Goal: Find specific page/section: Find specific page/section

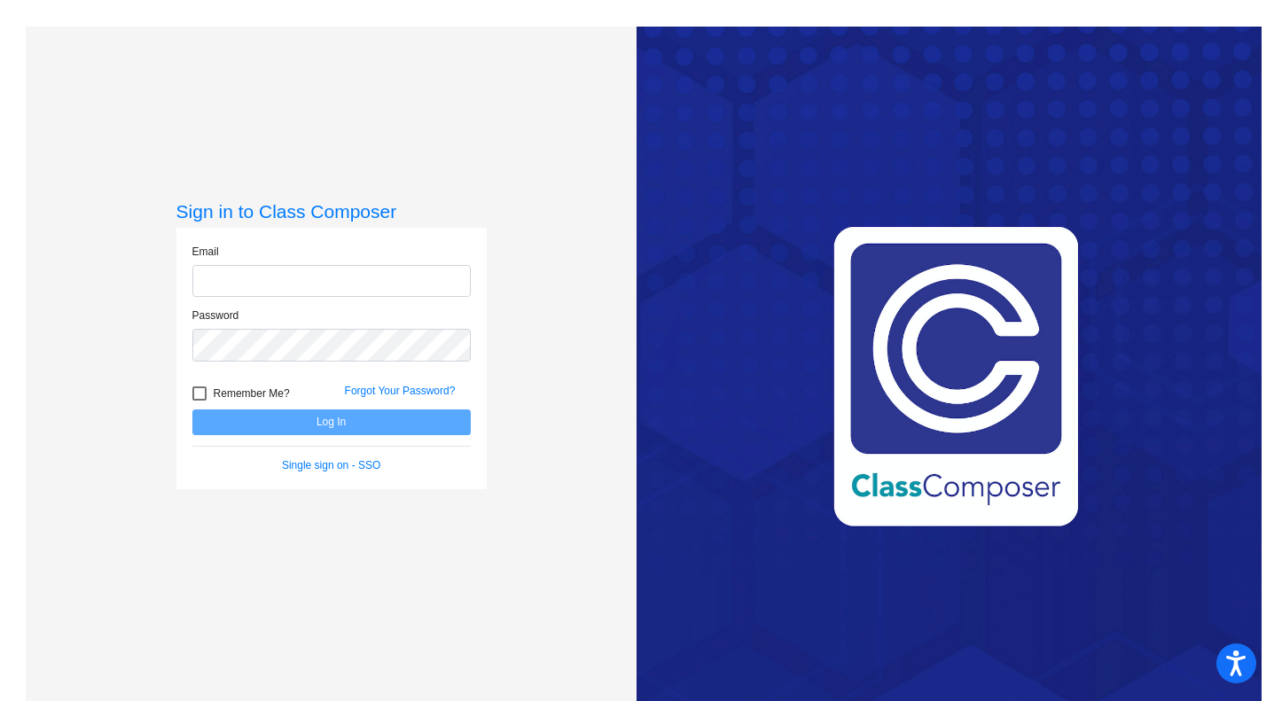
type input "[EMAIL_ADDRESS][DOMAIN_NAME]"
click at [308, 413] on button "Log In" at bounding box center [331, 423] width 278 height 26
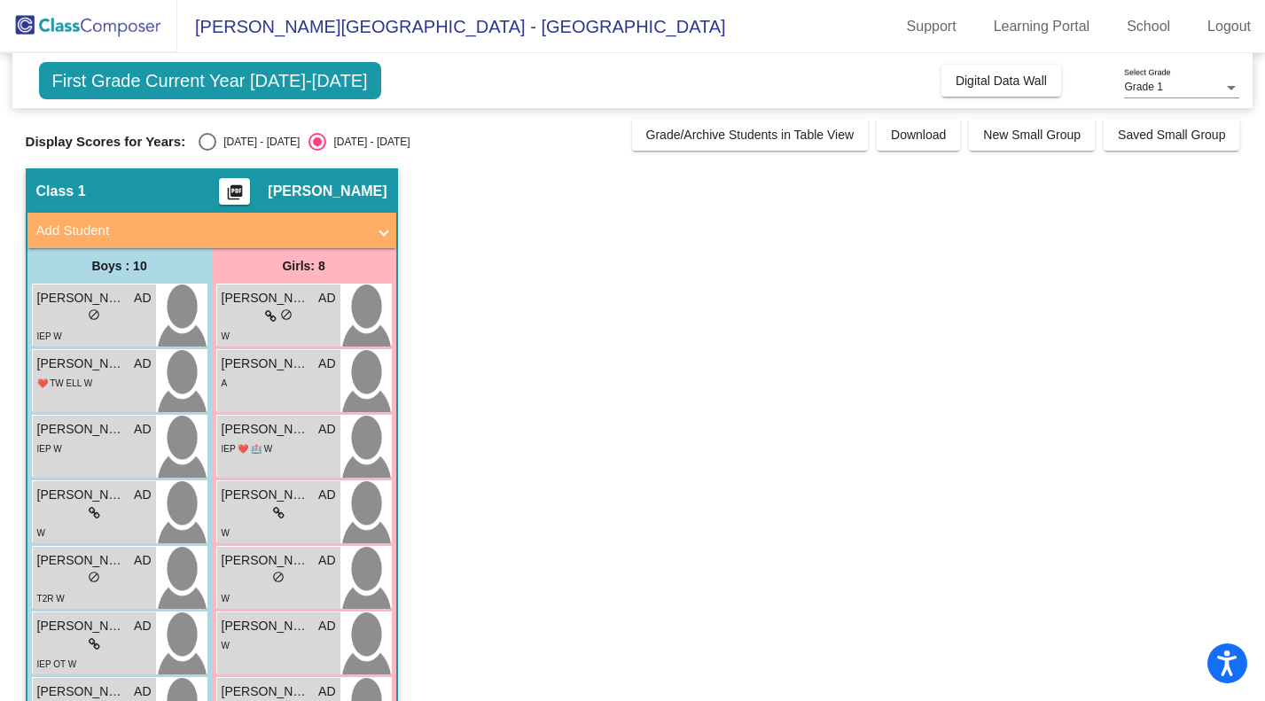
click at [227, 139] on div "[DATE] - [DATE]" at bounding box center [257, 142] width 83 height 16
click at [207, 151] on input "[DATE] - [DATE]" at bounding box center [207, 151] width 1 height 1
radio input "true"
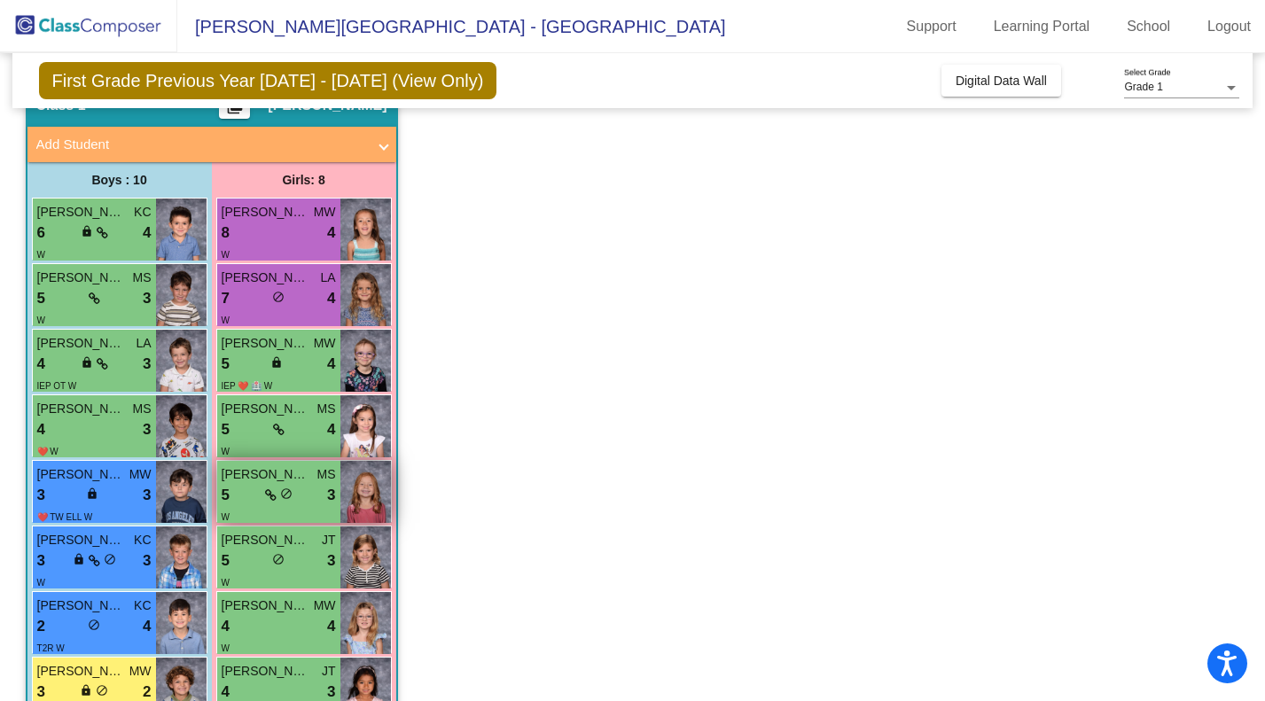
scroll to position [85, 0]
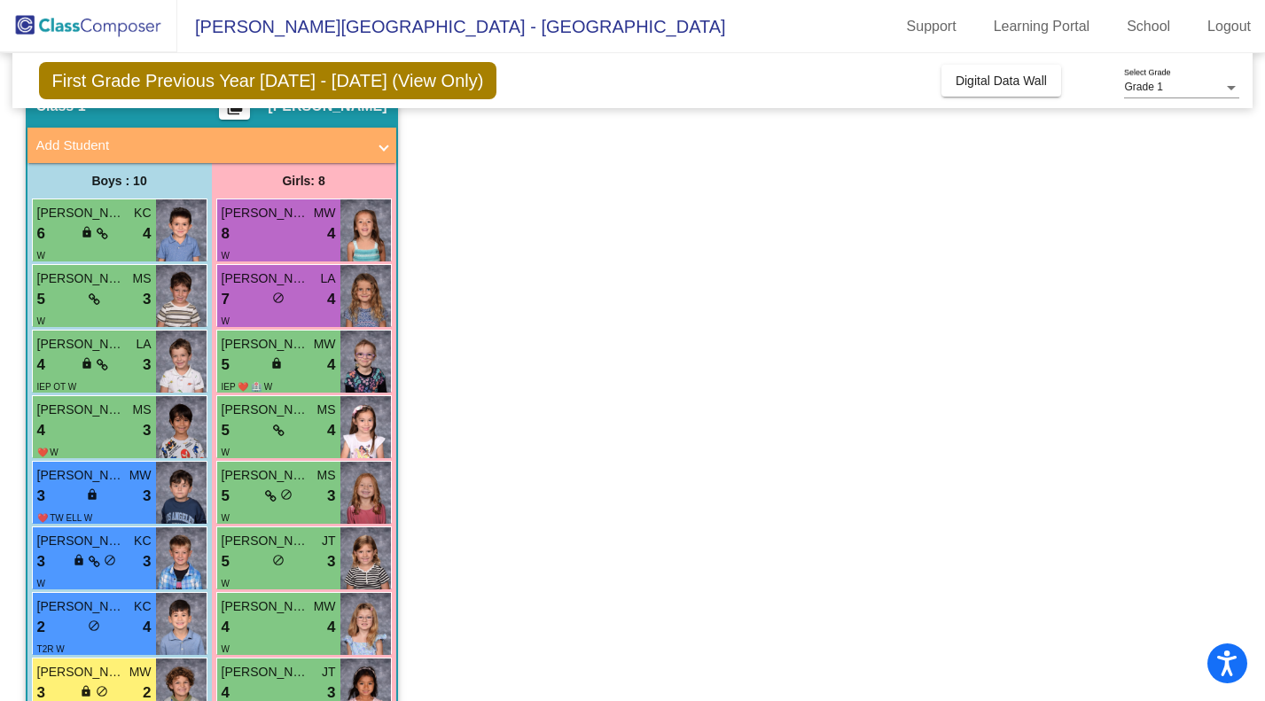
click at [1159, 82] on span "Grade 1" at bounding box center [1143, 87] width 38 height 12
click at [1065, 73] on div at bounding box center [632, 350] width 1265 height 701
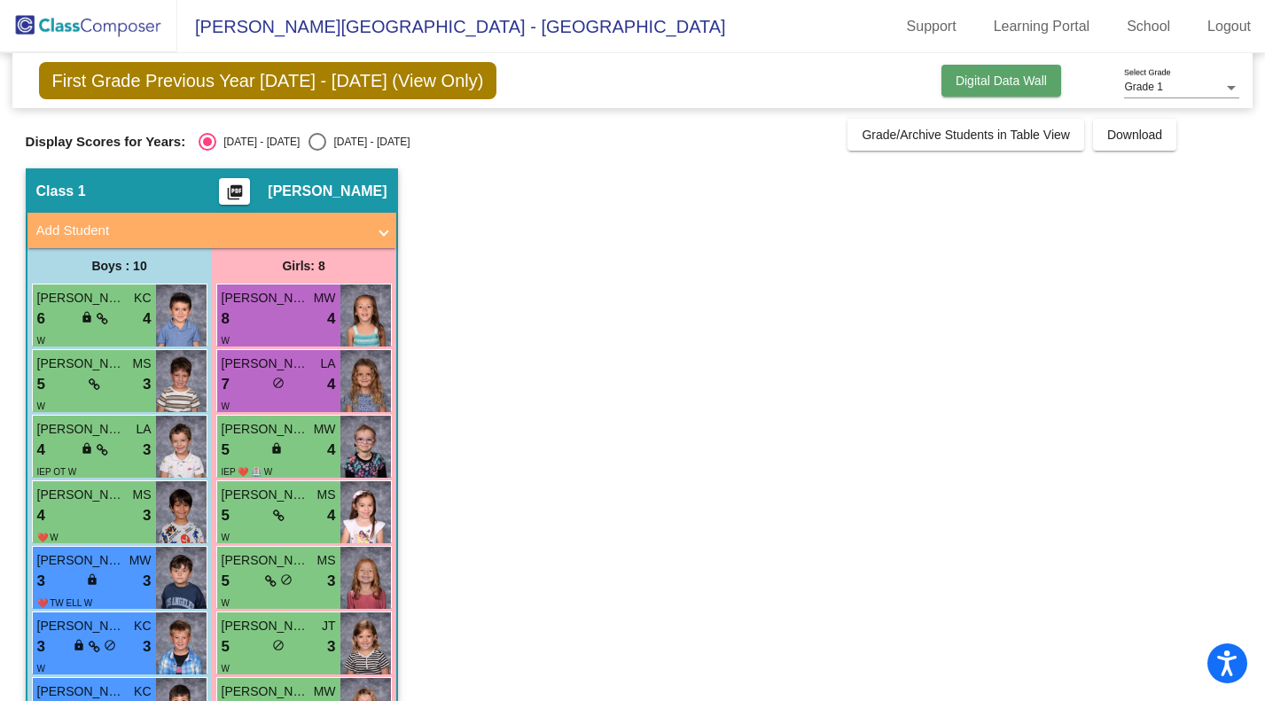
drag, startPoint x: 947, startPoint y: 134, endPoint x: 954, endPoint y: 74, distance: 59.8
click at [954, 74] on div "First Grade Previous Year [DATE] - [DATE] (View Only) Add, Move, or Retain Stud…" at bounding box center [633, 510] width 1214 height 915
click at [956, 74] on span "Digital Data Wall" at bounding box center [1001, 81] width 91 height 14
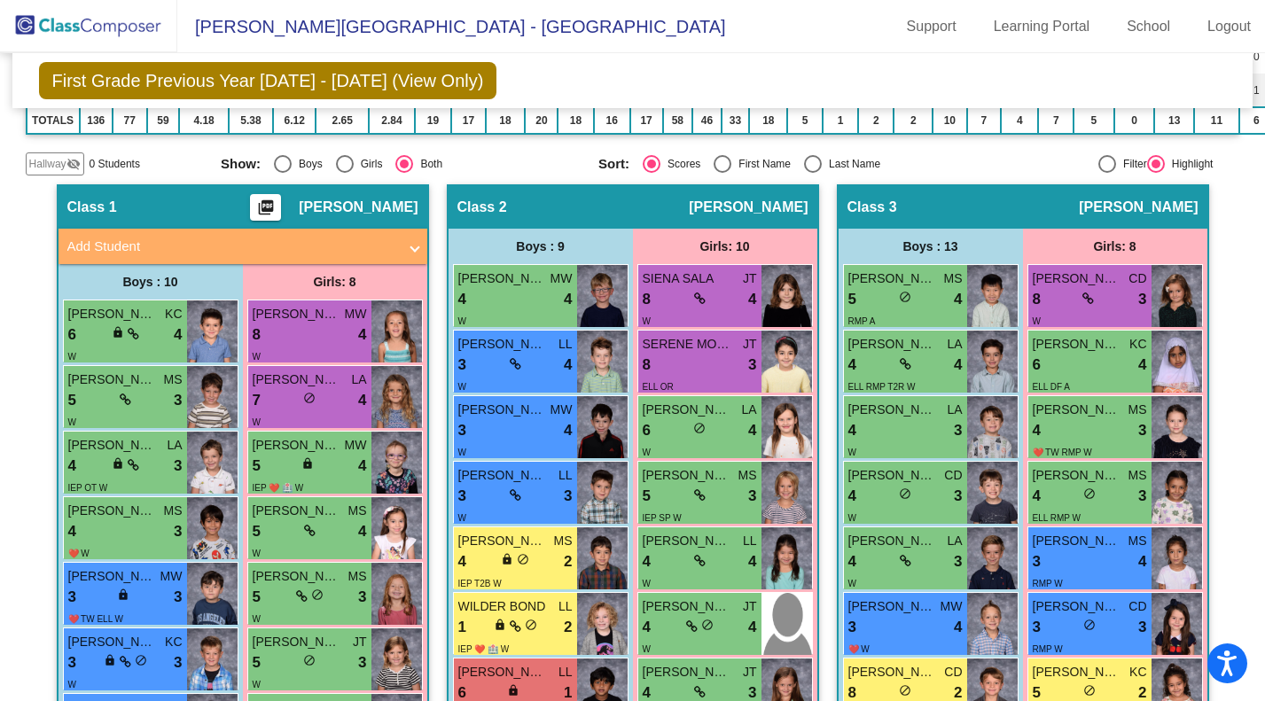
scroll to position [422, 0]
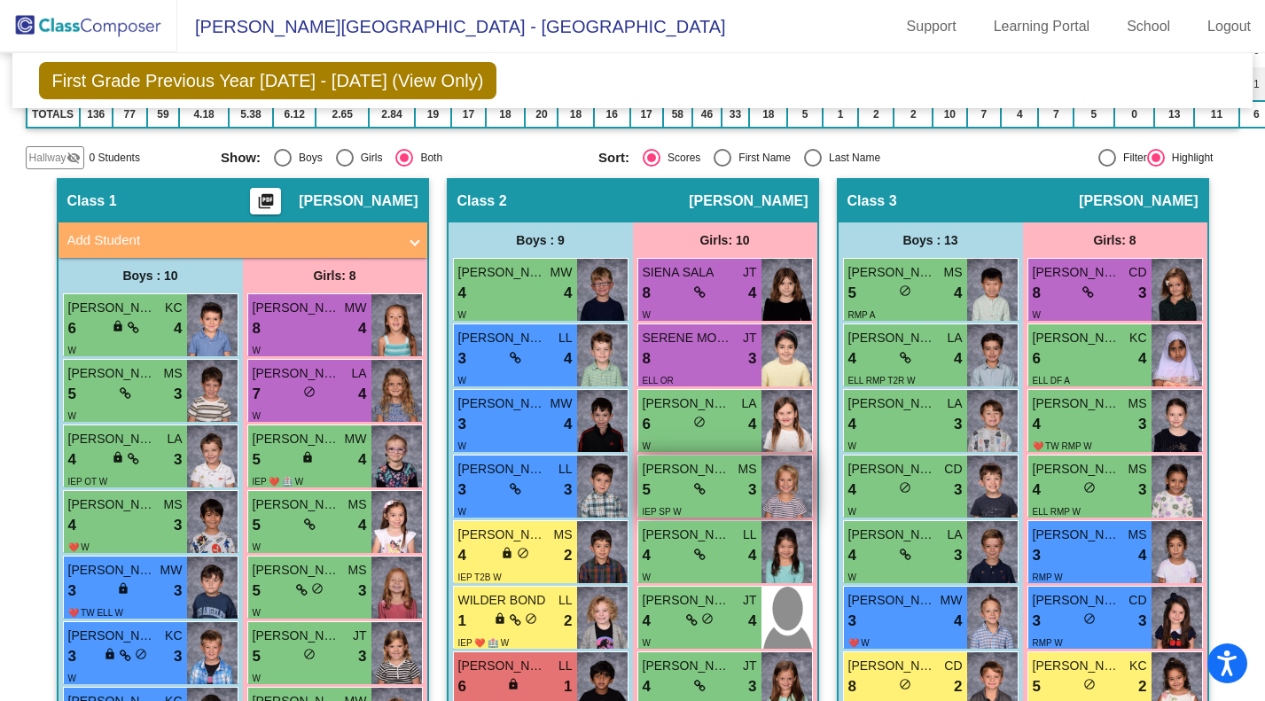
click at [663, 508] on span "IEP SP W" at bounding box center [662, 512] width 39 height 10
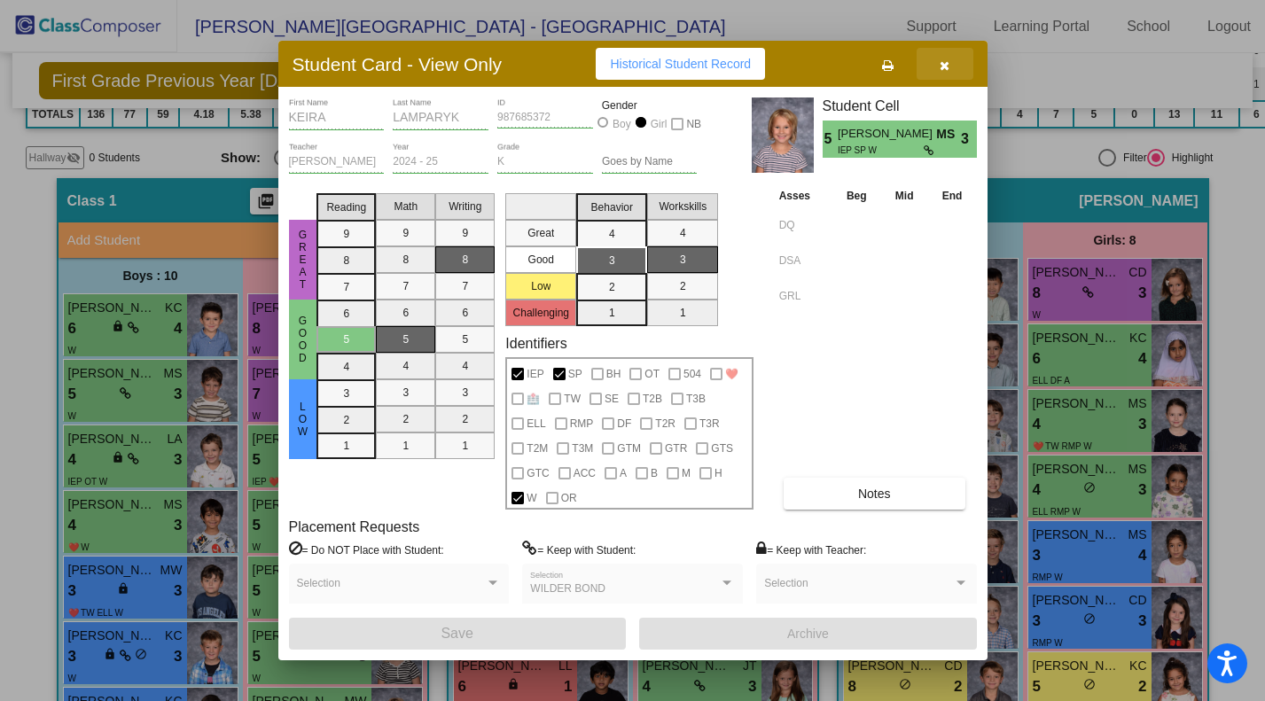
click at [948, 67] on icon "button" at bounding box center [945, 65] width 10 height 12
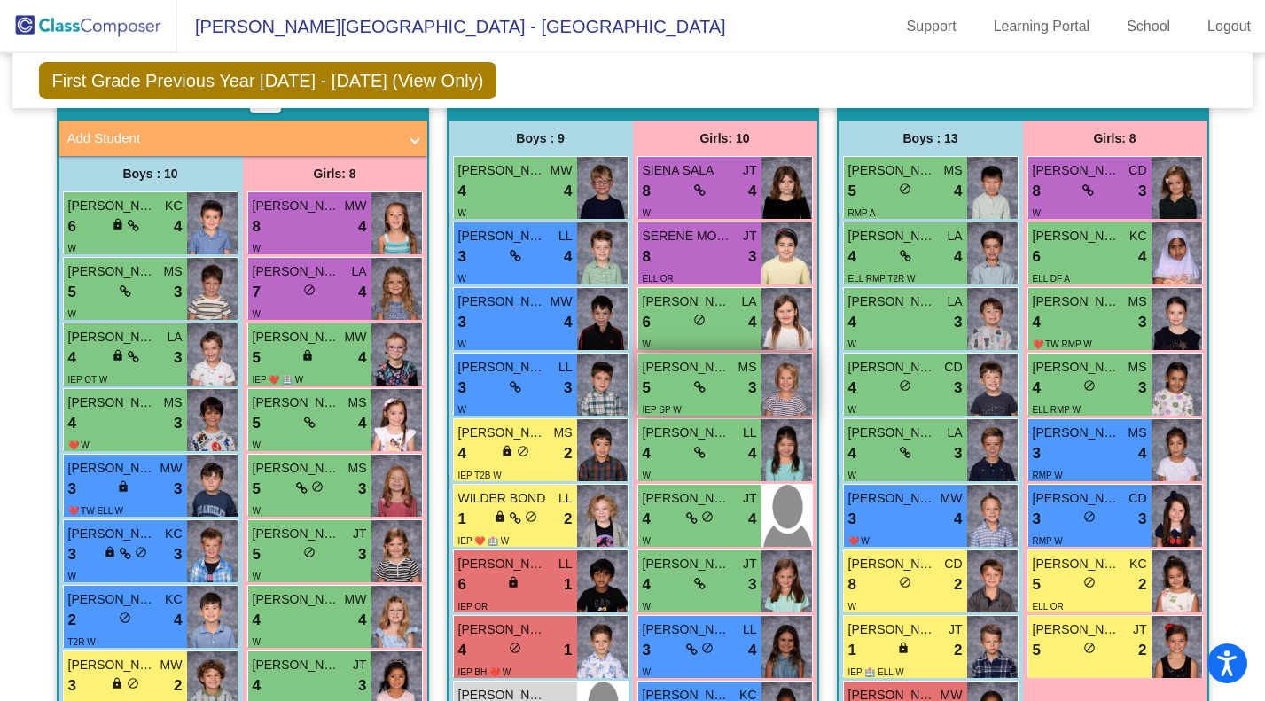
scroll to position [532, 0]
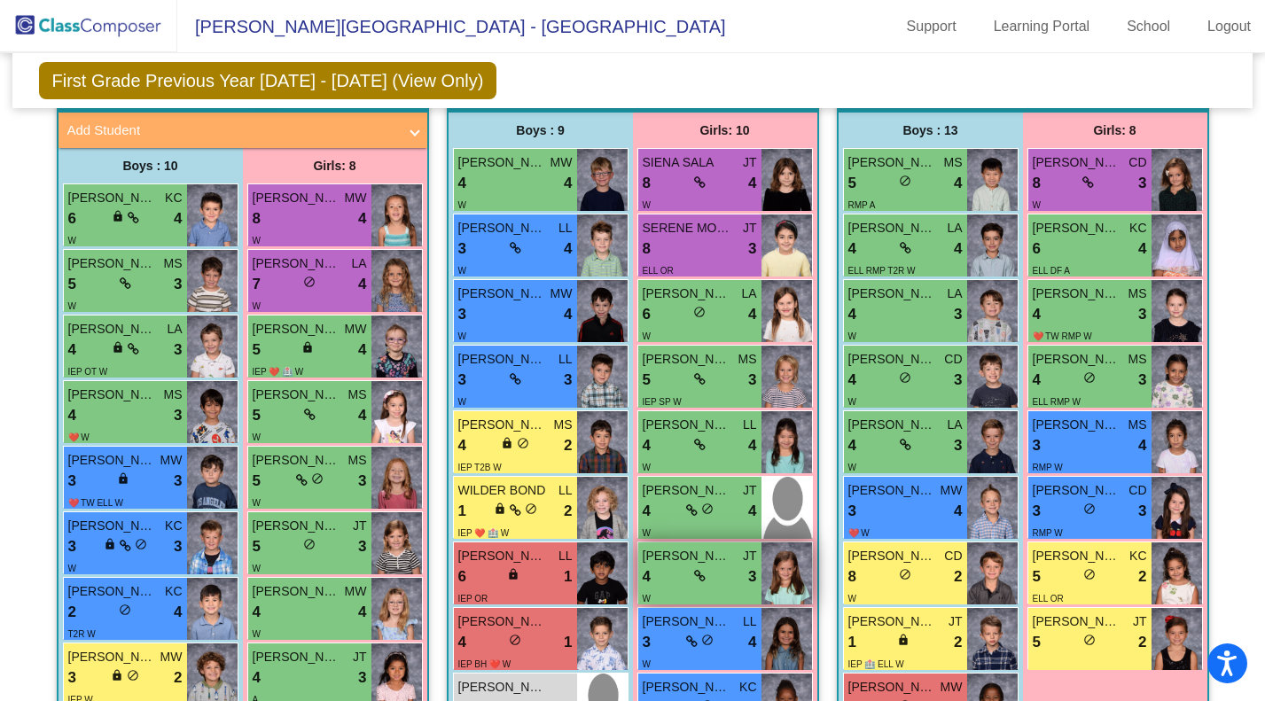
click at [678, 558] on span "[PERSON_NAME]" at bounding box center [687, 556] width 89 height 19
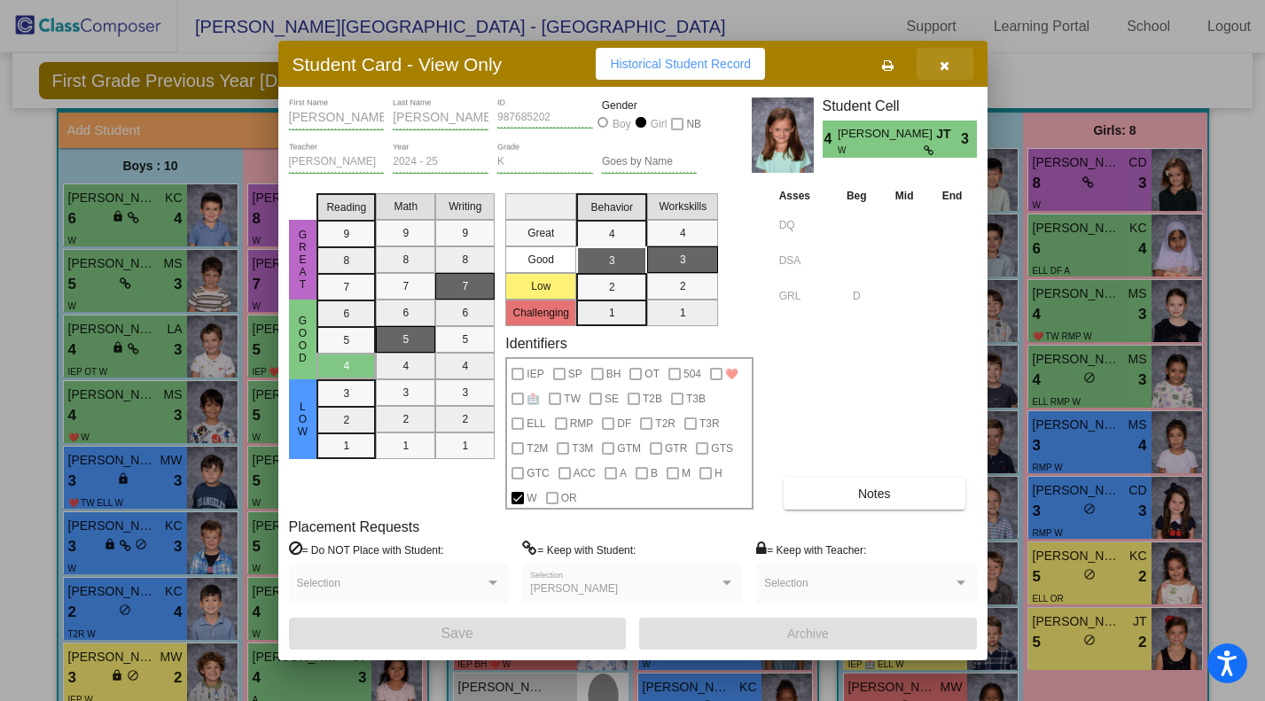
click at [944, 65] on icon "button" at bounding box center [945, 65] width 10 height 12
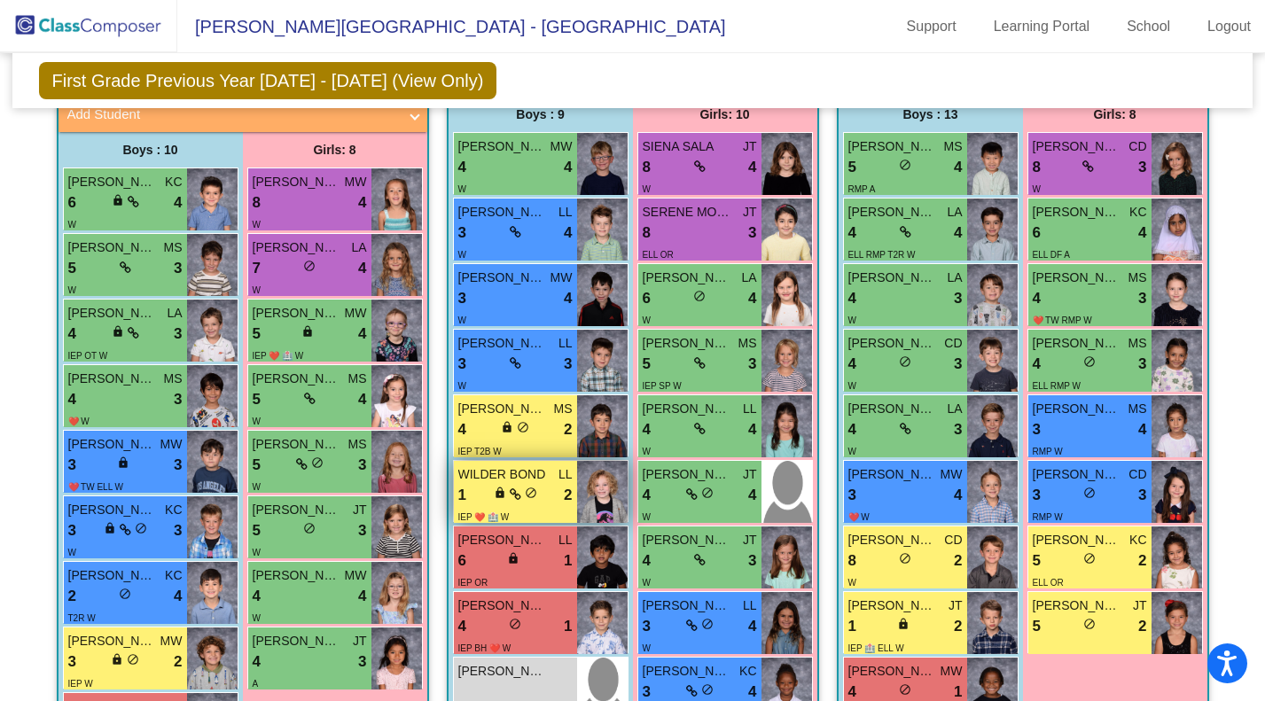
scroll to position [542, 0]
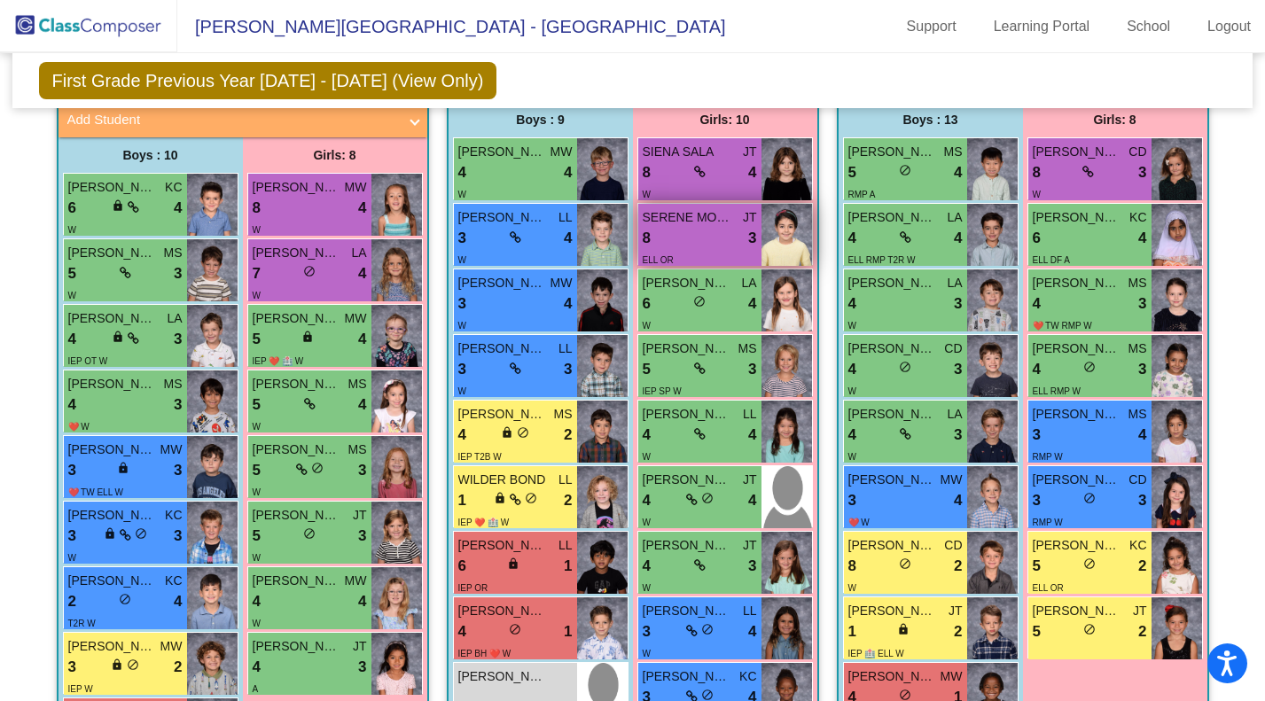
click at [671, 250] on div "ELL OR" at bounding box center [700, 259] width 114 height 19
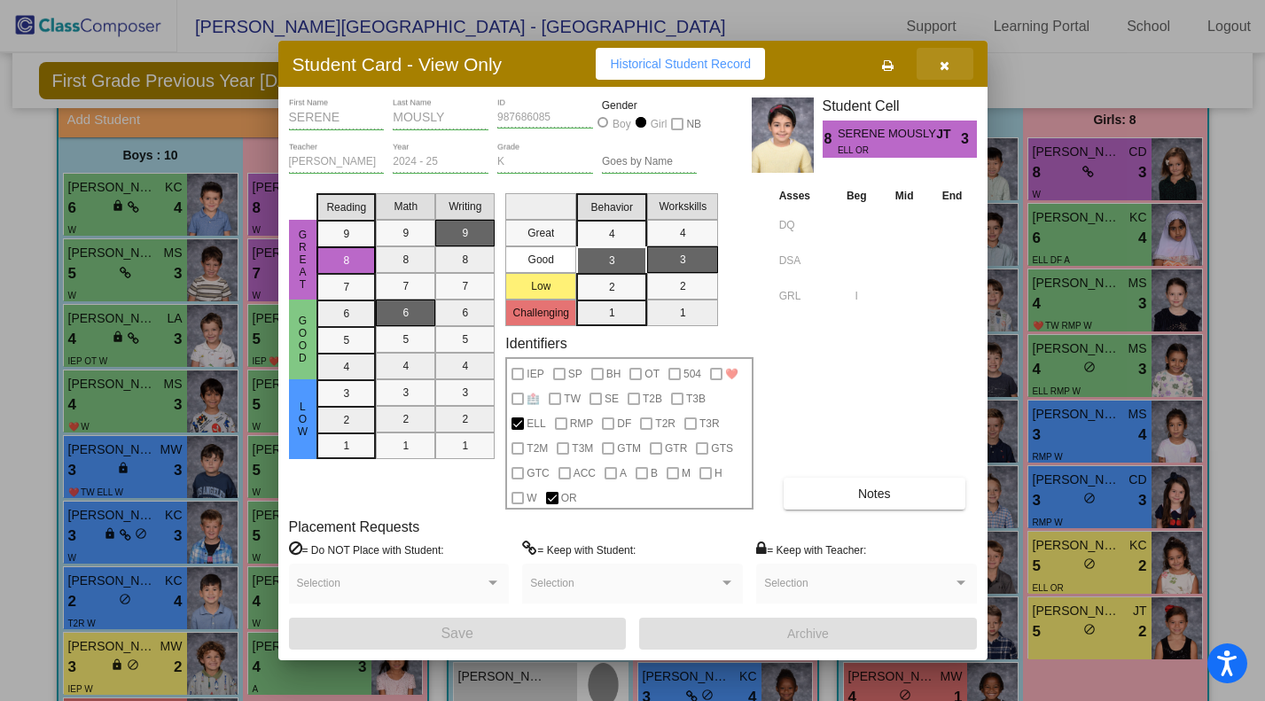
click at [948, 70] on icon "button" at bounding box center [945, 65] width 10 height 12
